Goal: Information Seeking & Learning: Learn about a topic

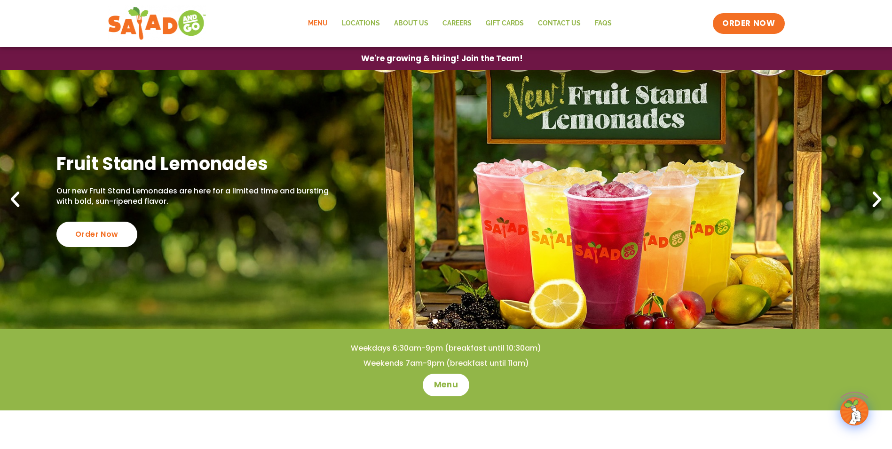
click at [315, 24] on link "Menu" at bounding box center [318, 24] width 34 height 22
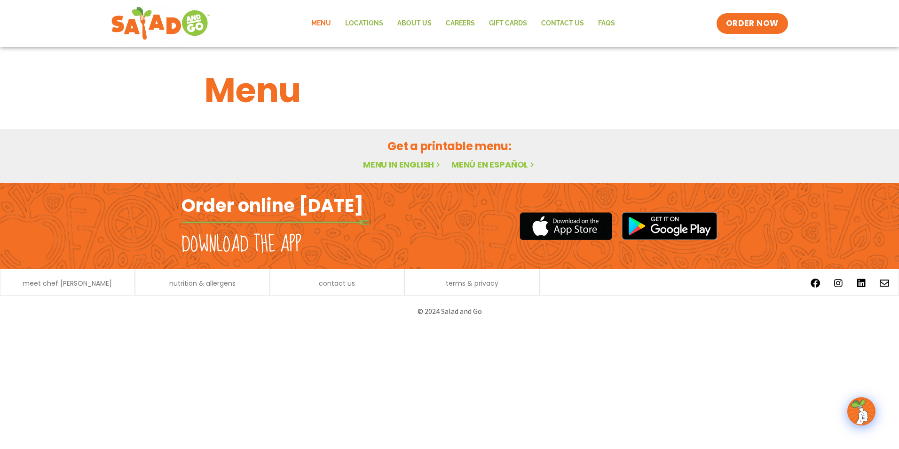
click at [393, 159] on link "Menu in English" at bounding box center [402, 164] width 79 height 12
click at [395, 161] on link "Menu in English" at bounding box center [402, 164] width 79 height 12
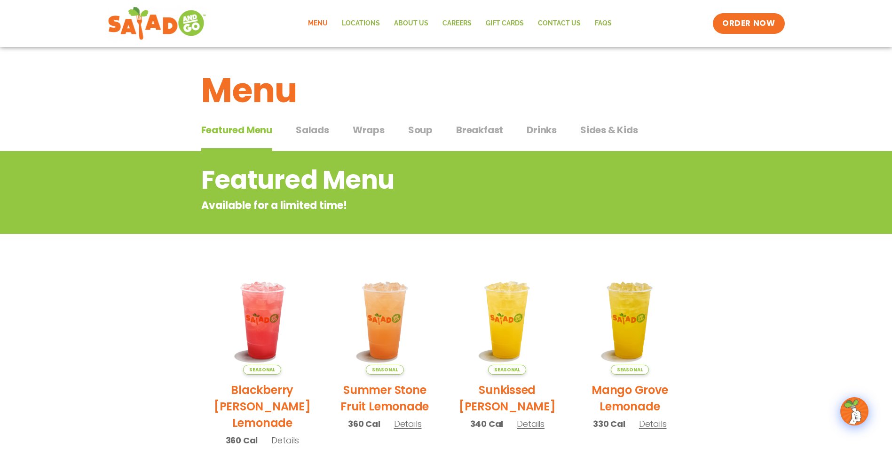
click at [318, 133] on span "Salads" at bounding box center [312, 130] width 33 height 14
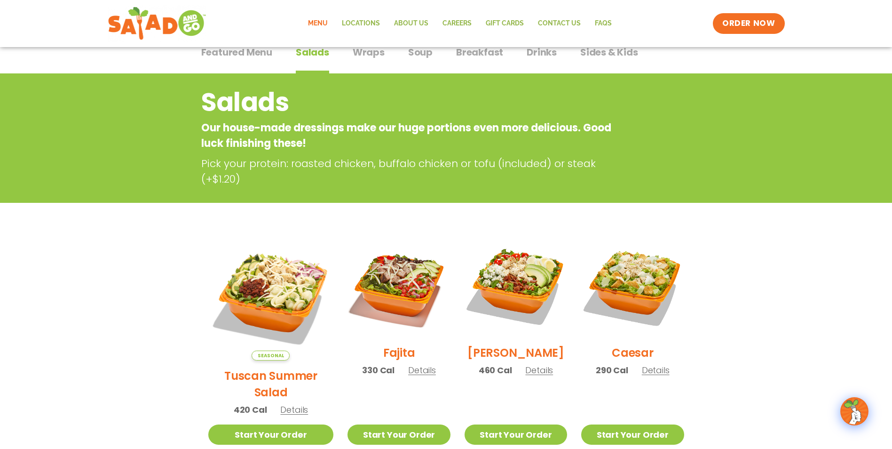
scroll to position [74, 0]
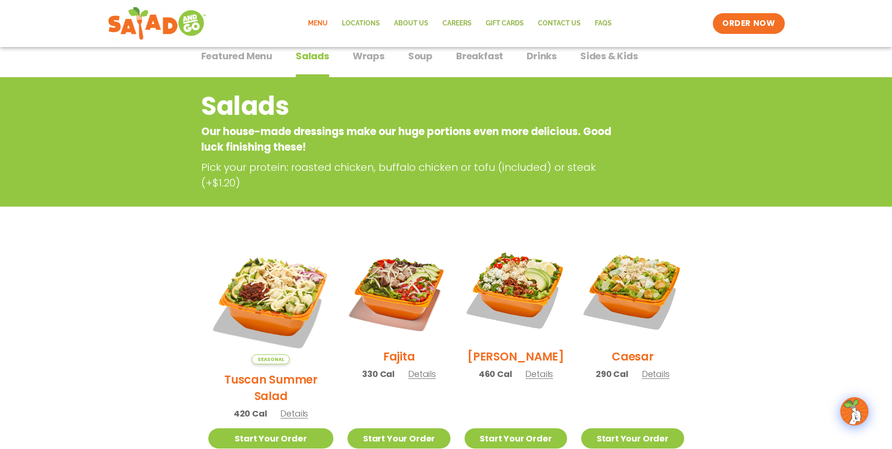
click at [367, 60] on span "Wraps" at bounding box center [369, 56] width 32 height 14
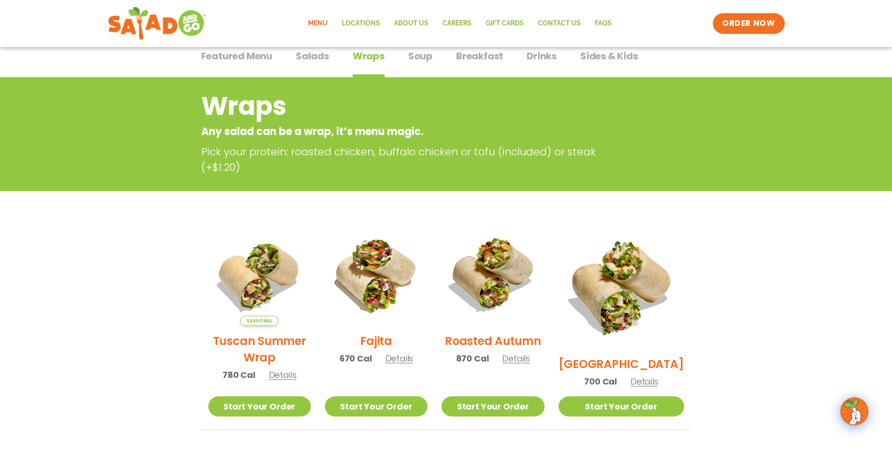
click at [633, 60] on span "Sides & Kids" at bounding box center [609, 56] width 58 height 14
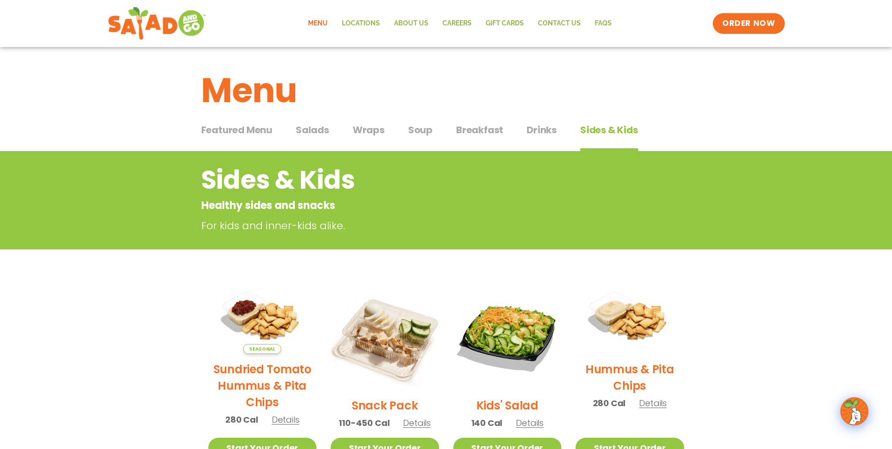
click at [463, 133] on span "Breakfast" at bounding box center [479, 130] width 47 height 14
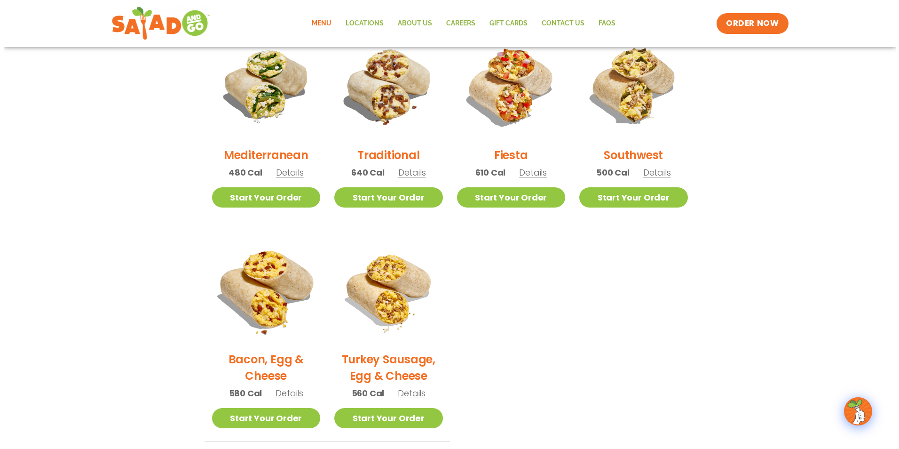
scroll to position [282, 0]
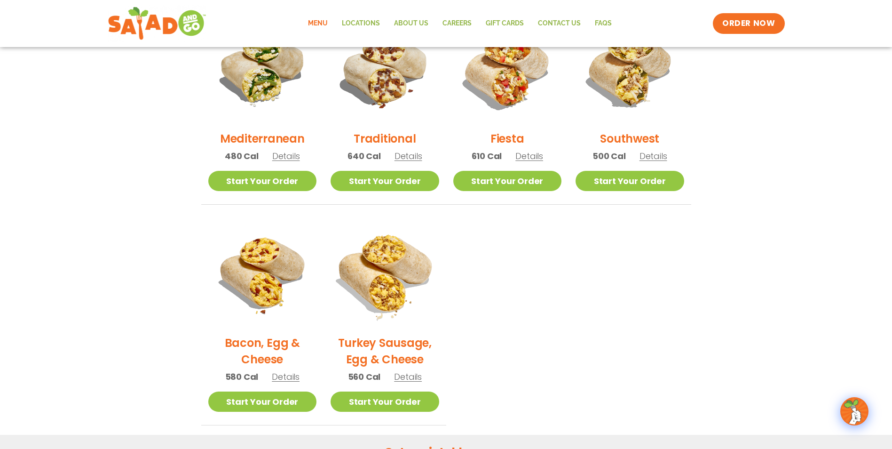
click at [375, 285] on img at bounding box center [384, 272] width 127 height 127
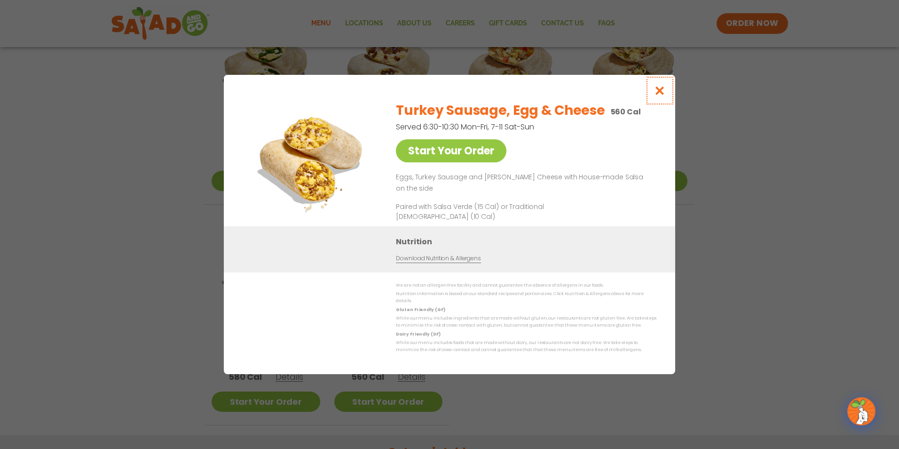
click at [659, 92] on icon "Close modal" at bounding box center [660, 91] width 12 height 10
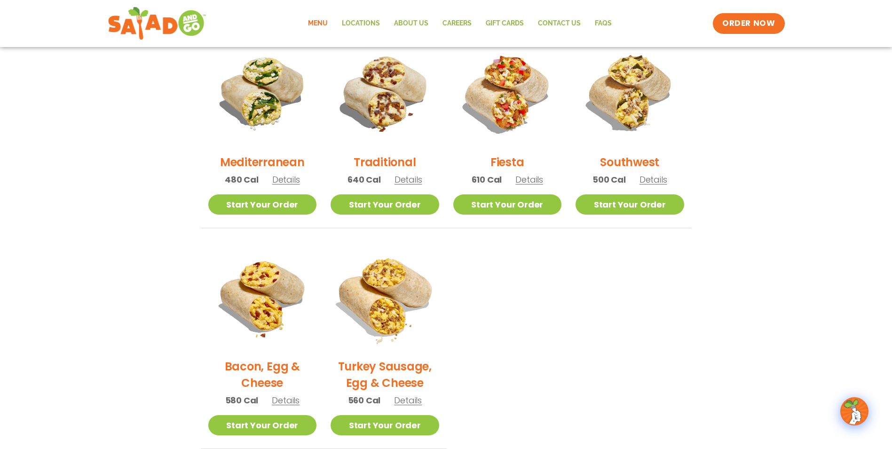
scroll to position [212, 0]
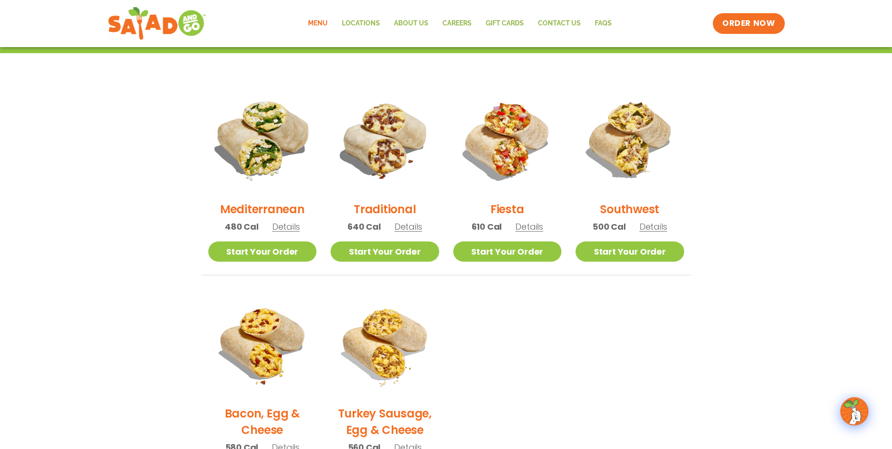
click at [262, 154] on img at bounding box center [261, 139] width 127 height 127
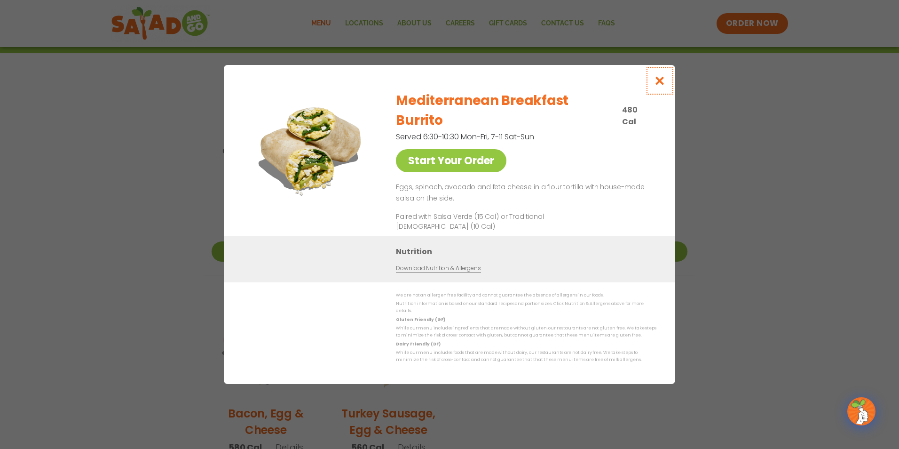
click at [662, 86] on icon "Close modal" at bounding box center [660, 81] width 12 height 10
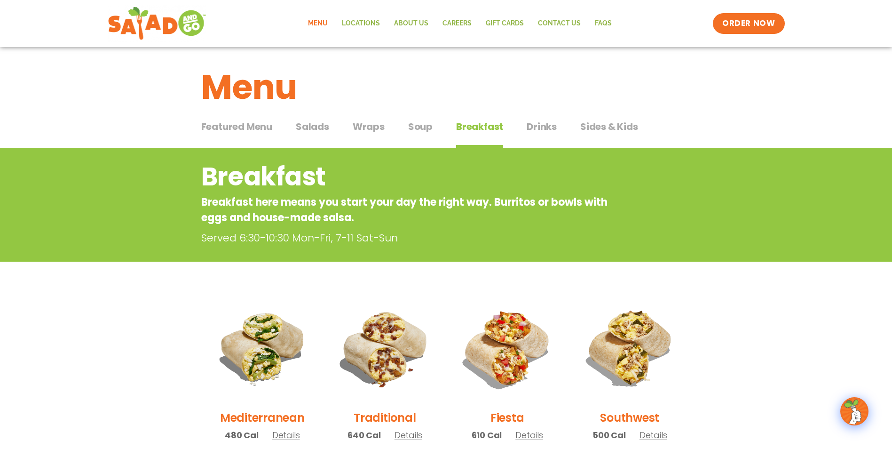
scroll to position [0, 0]
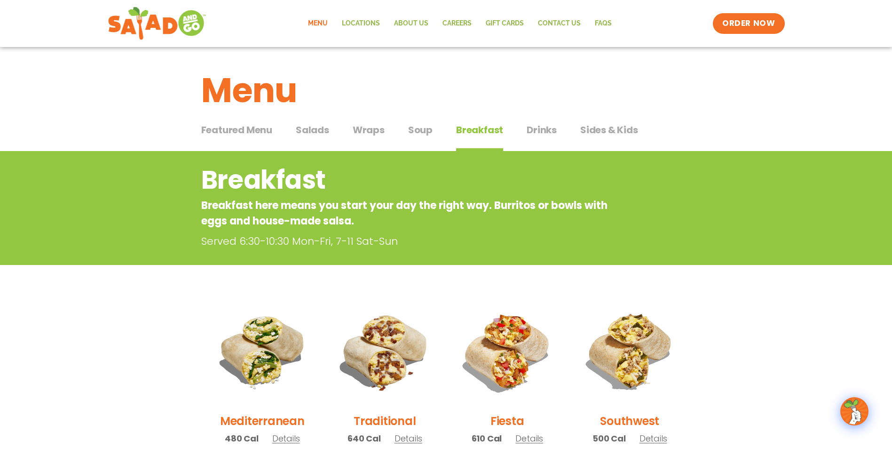
click at [368, 129] on span "Wraps" at bounding box center [369, 130] width 32 height 14
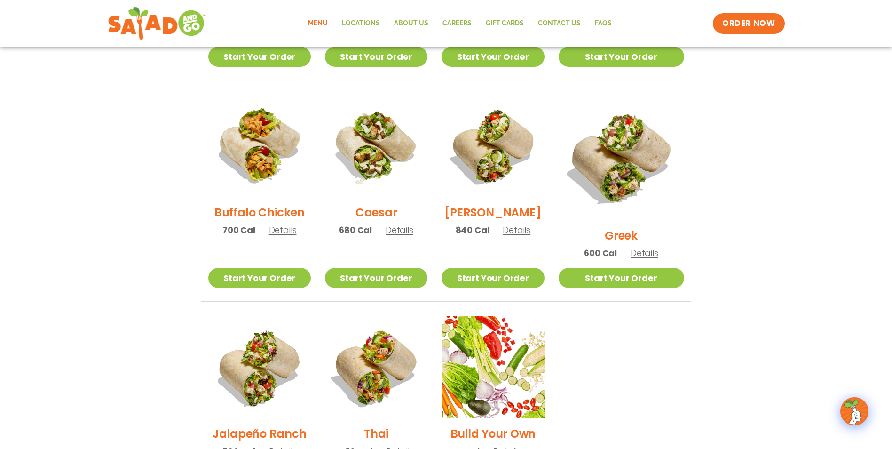
scroll to position [470, 0]
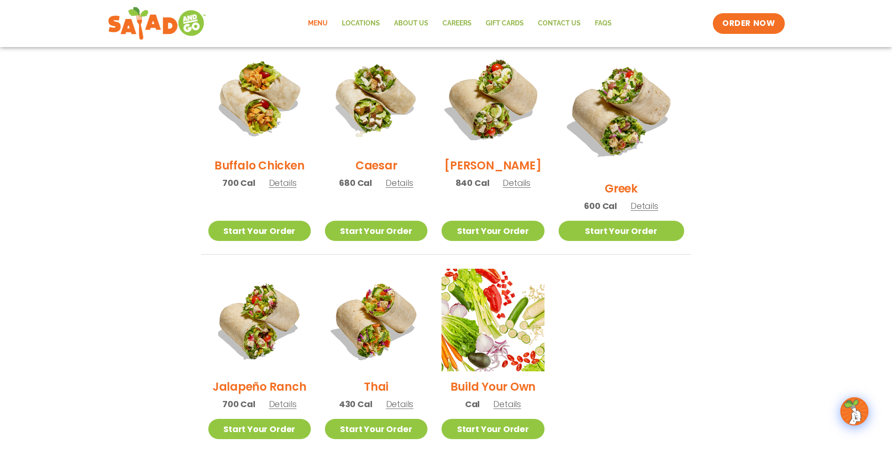
click at [498, 123] on img at bounding box center [493, 99] width 120 height 120
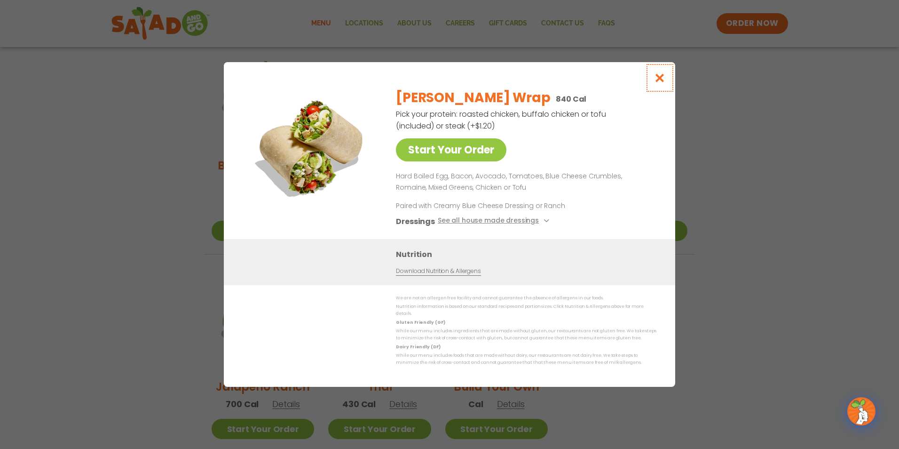
click at [660, 80] on icon "Close modal" at bounding box center [660, 78] width 12 height 10
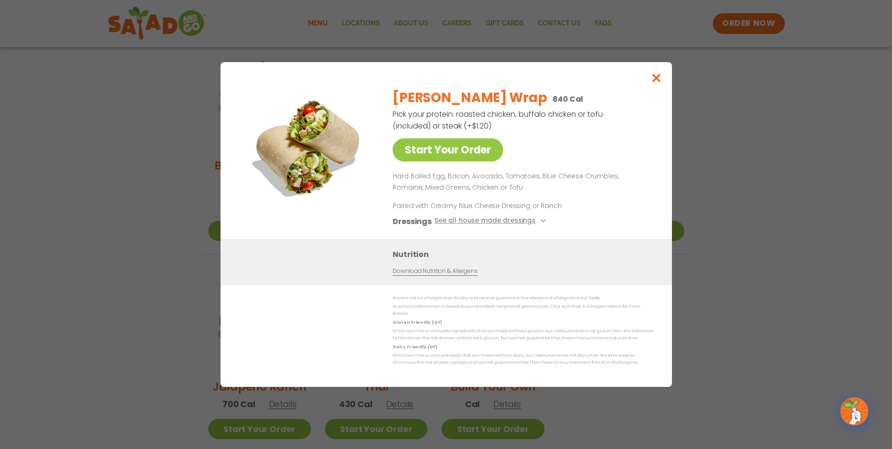
scroll to position [462, 0]
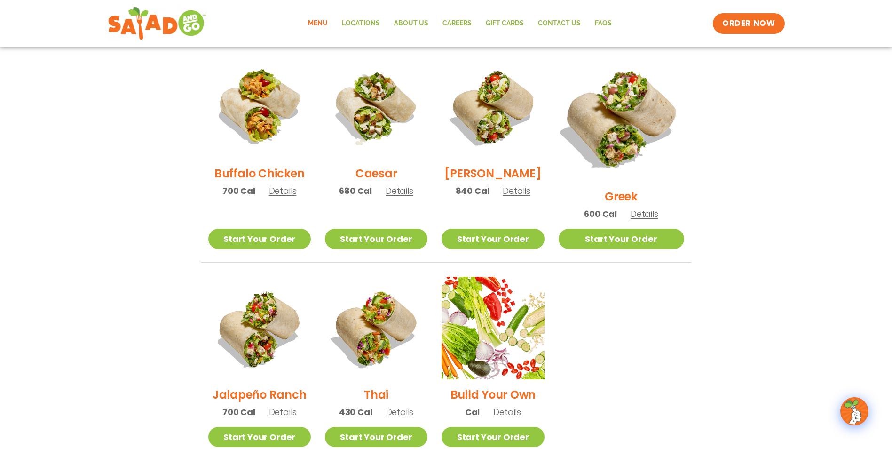
click at [628, 119] on img at bounding box center [620, 118] width 147 height 147
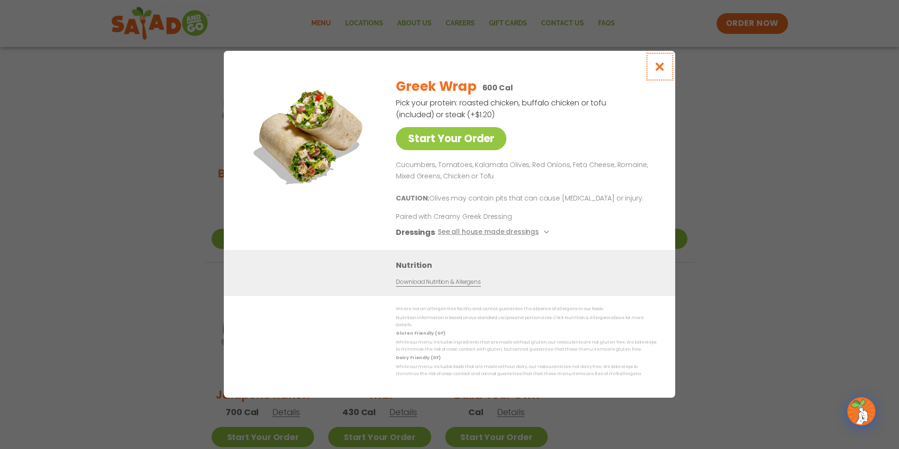
click at [661, 71] on icon "Close modal" at bounding box center [660, 67] width 12 height 10
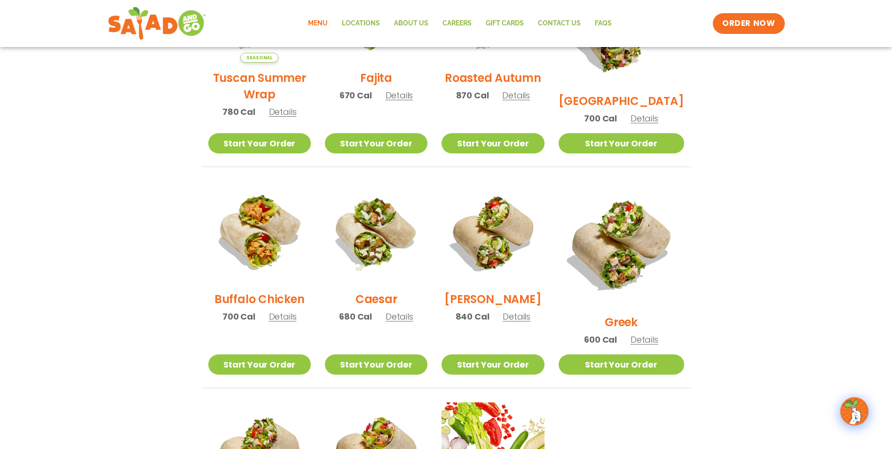
scroll to position [321, 0]
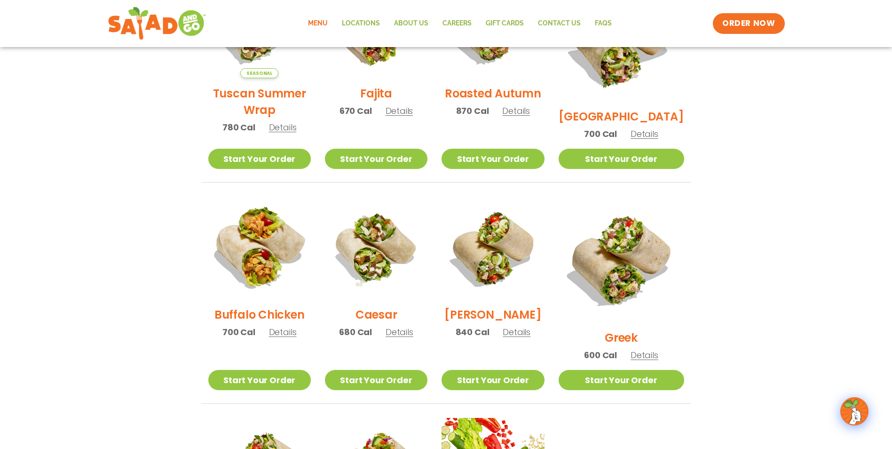
click at [262, 248] on img at bounding box center [259, 248] width 120 height 120
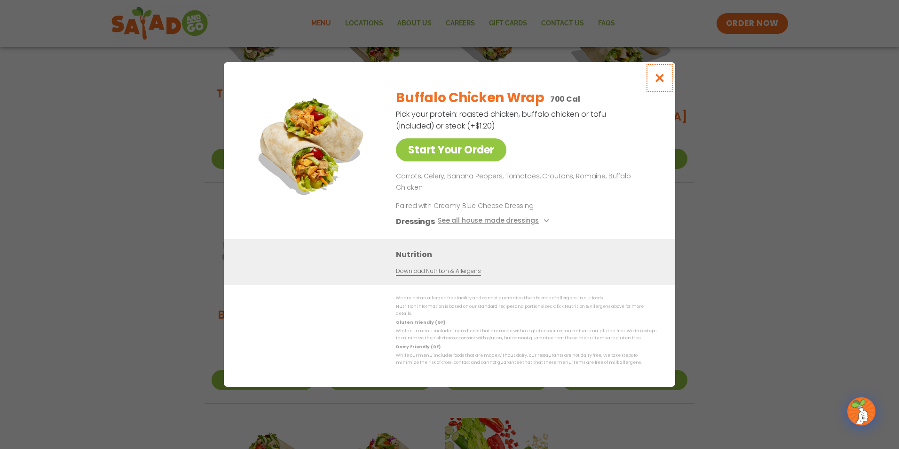
click at [660, 83] on icon "Close modal" at bounding box center [660, 78] width 12 height 10
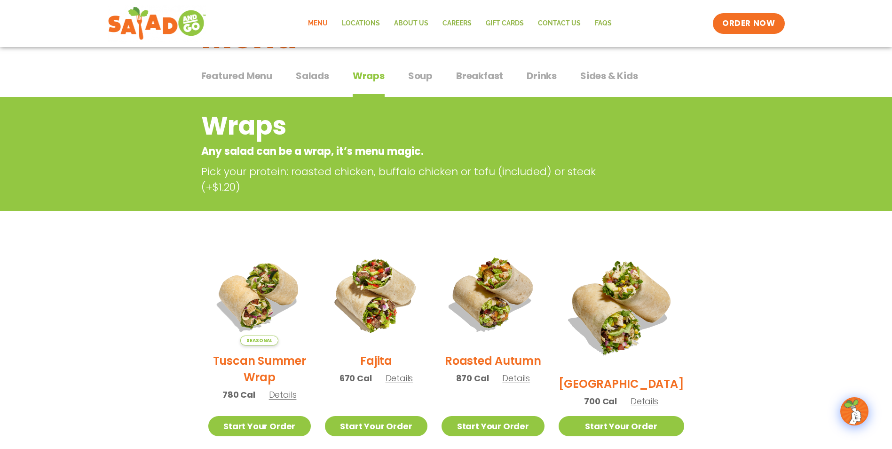
scroll to position [0, 0]
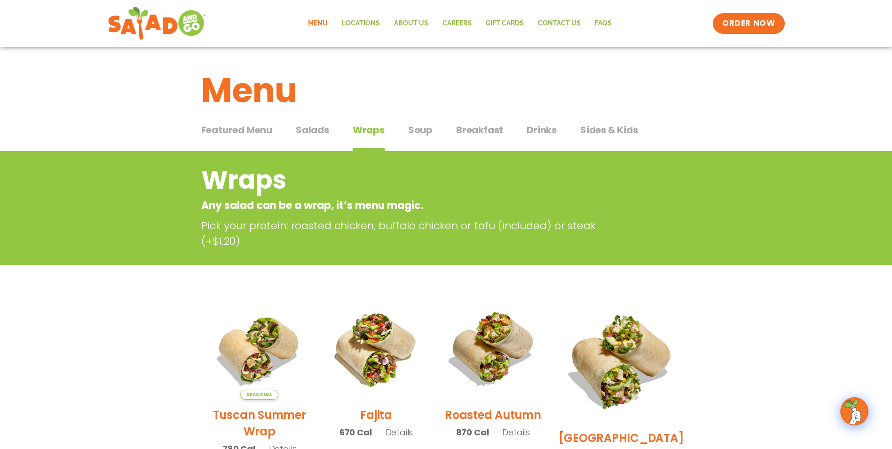
click at [414, 120] on div "Featured Menu Featured Menu Salads Salads Wraps Wraps Soup Soup Breakfast Break…" at bounding box center [446, 135] width 490 height 32
click at [416, 126] on span "Soup" at bounding box center [420, 130] width 24 height 14
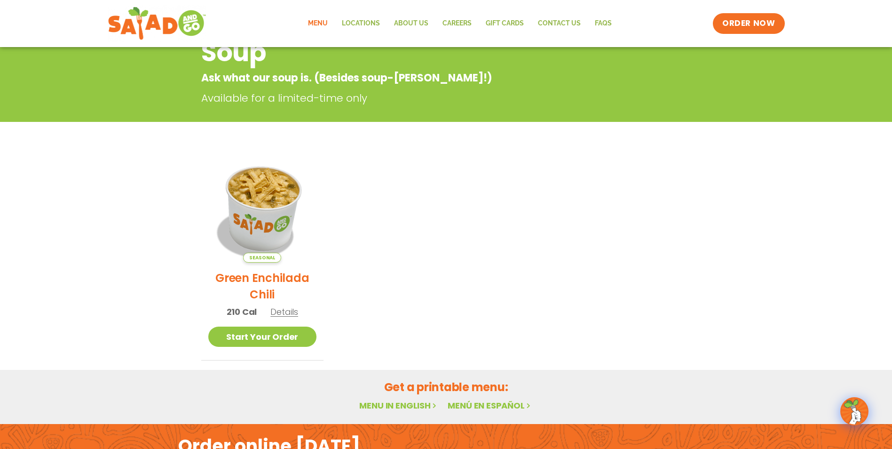
scroll to position [141, 0]
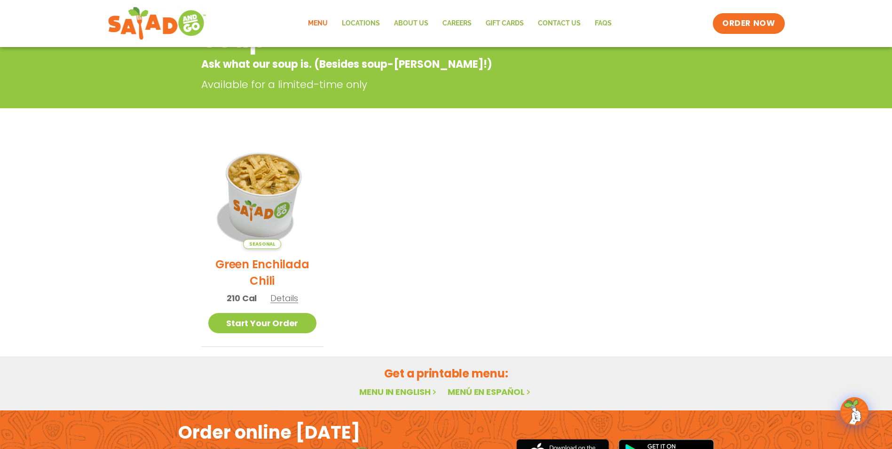
click at [252, 179] on img at bounding box center [261, 194] width 127 height 127
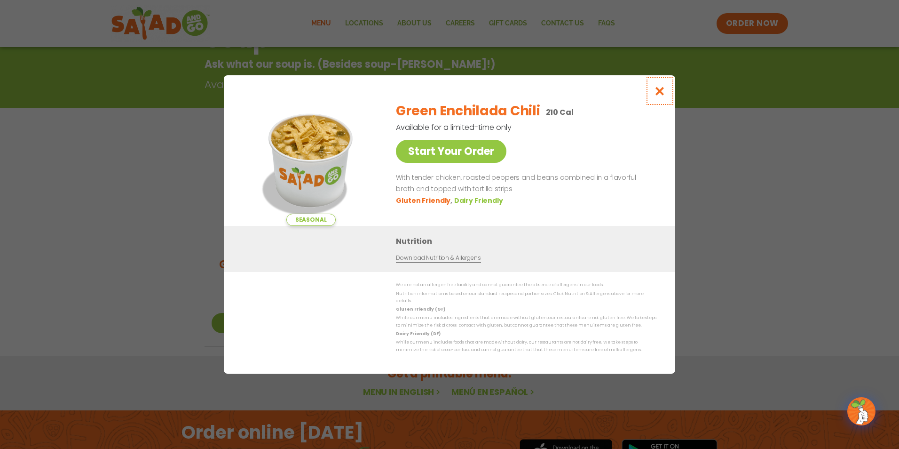
click at [658, 92] on icon "Close modal" at bounding box center [660, 91] width 12 height 10
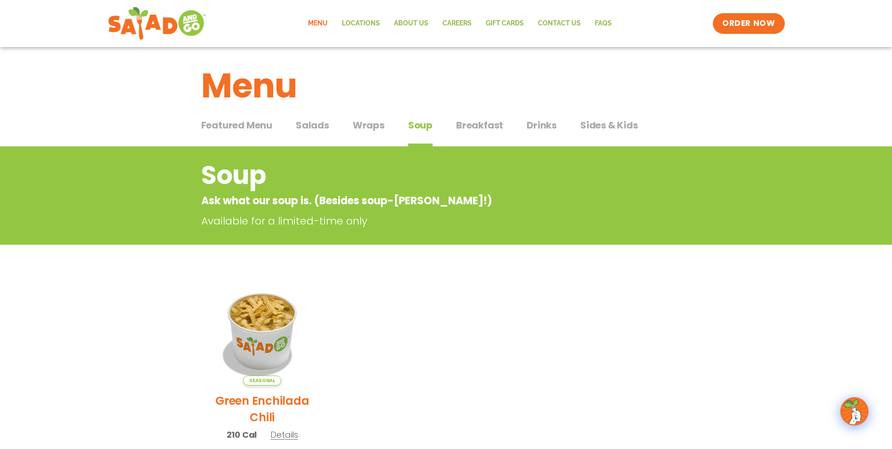
scroll to position [0, 0]
